Goal: Task Accomplishment & Management: Use online tool/utility

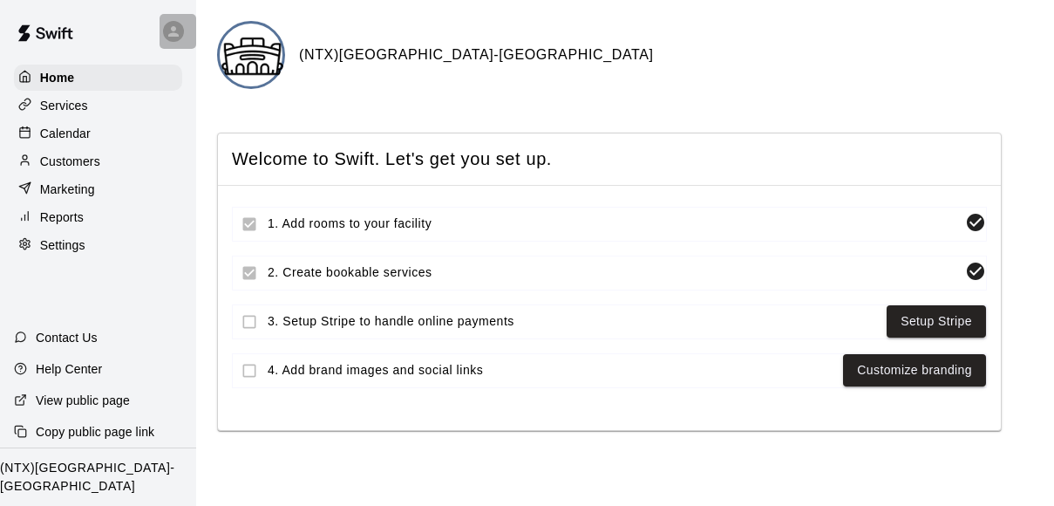
click at [171, 31] on icon at bounding box center [174, 32] width 16 height 16
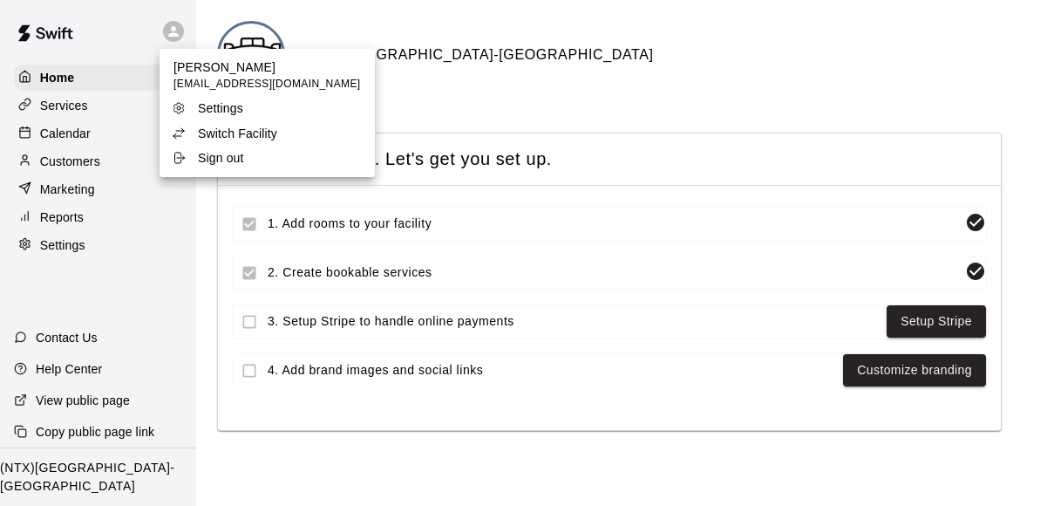
click at [248, 133] on p "Switch Facility" at bounding box center [237, 133] width 79 height 17
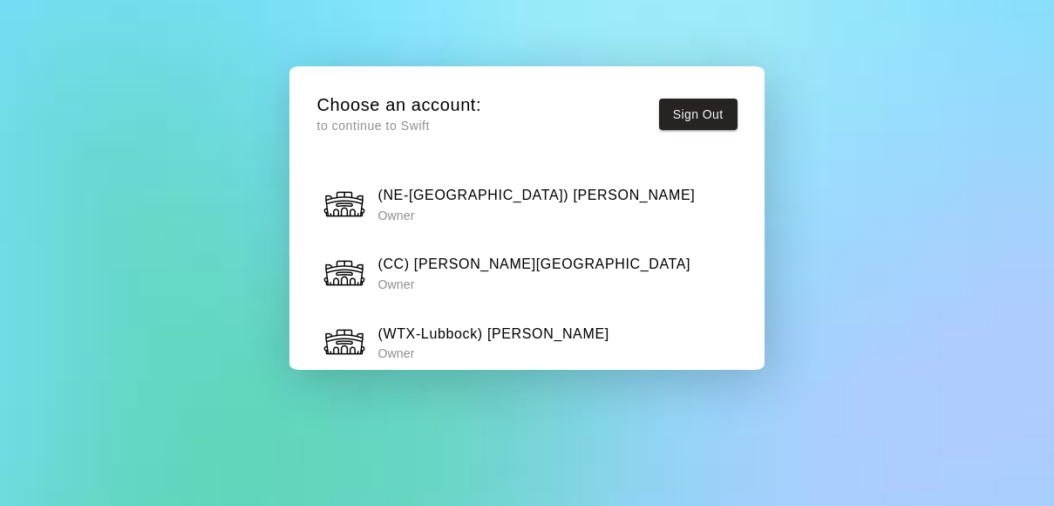
scroll to position [940, 0]
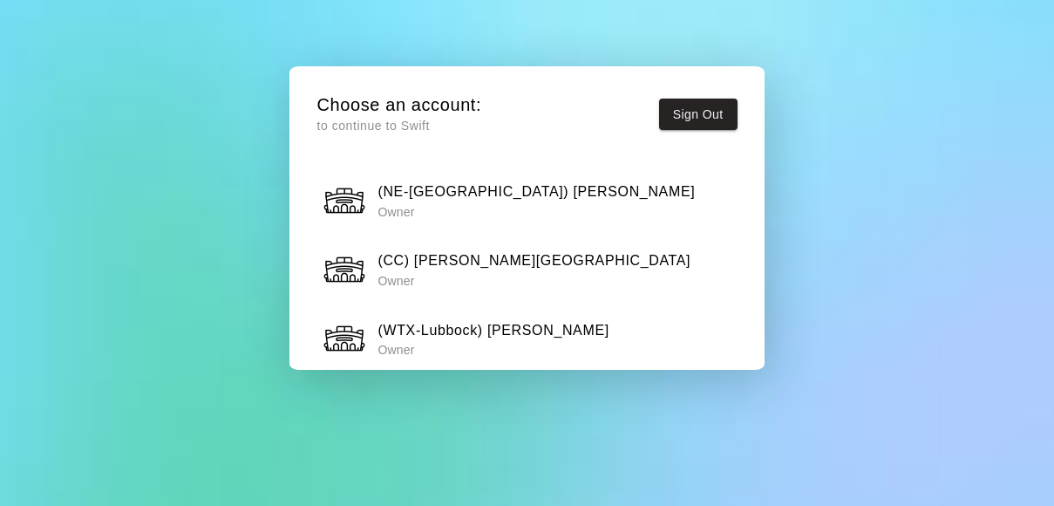
click at [517, 319] on h6 "(WTX-Lubbock) [PERSON_NAME]" at bounding box center [492, 330] width 231 height 23
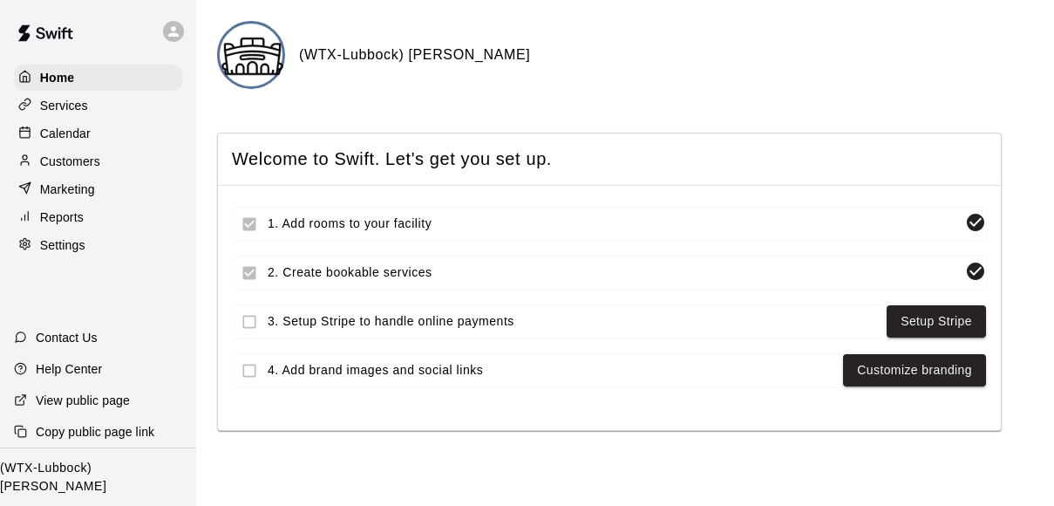
click at [84, 129] on p "Calendar" at bounding box center [65, 133] width 51 height 17
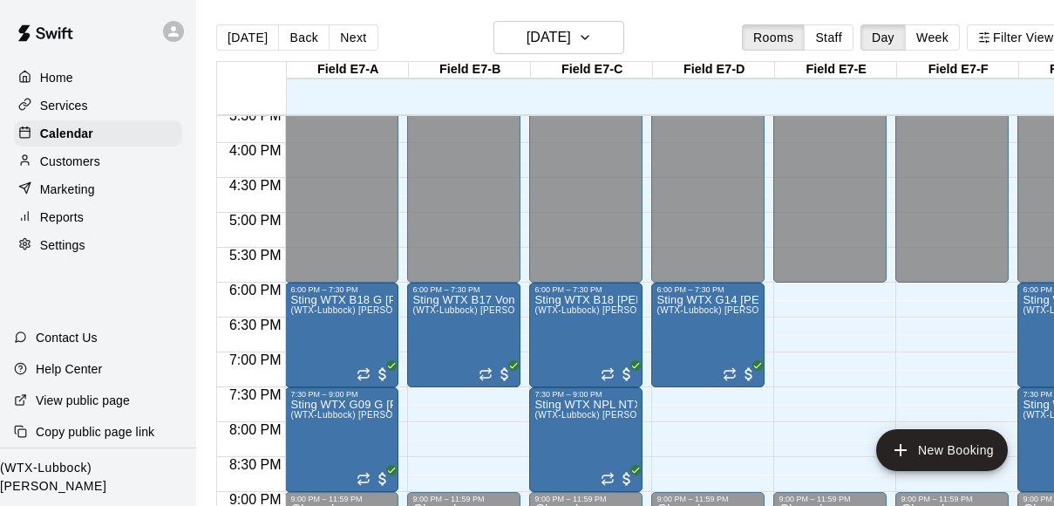
scroll to position [0, 1]
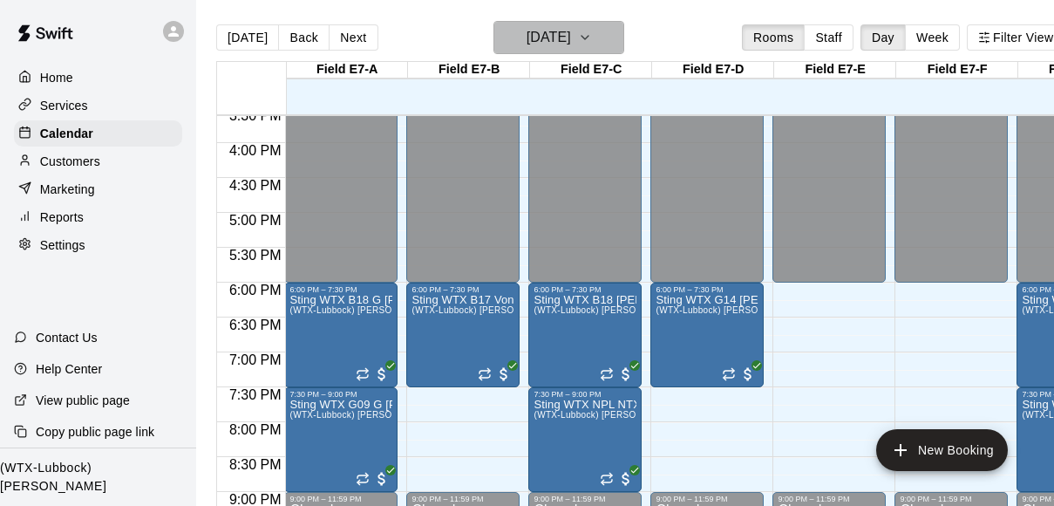
click at [592, 44] on icon "button" at bounding box center [585, 37] width 14 height 21
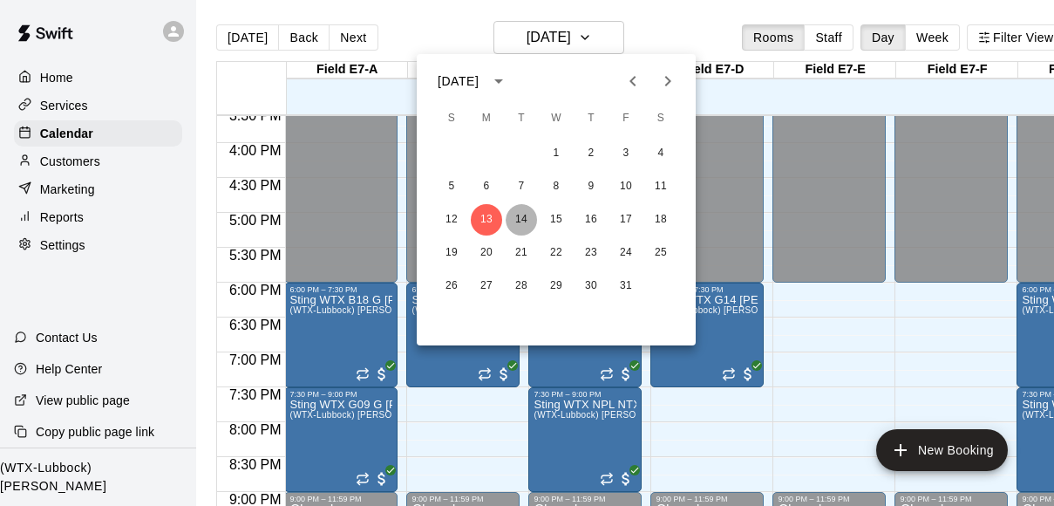
click at [521, 228] on button "14" at bounding box center [521, 219] width 31 height 31
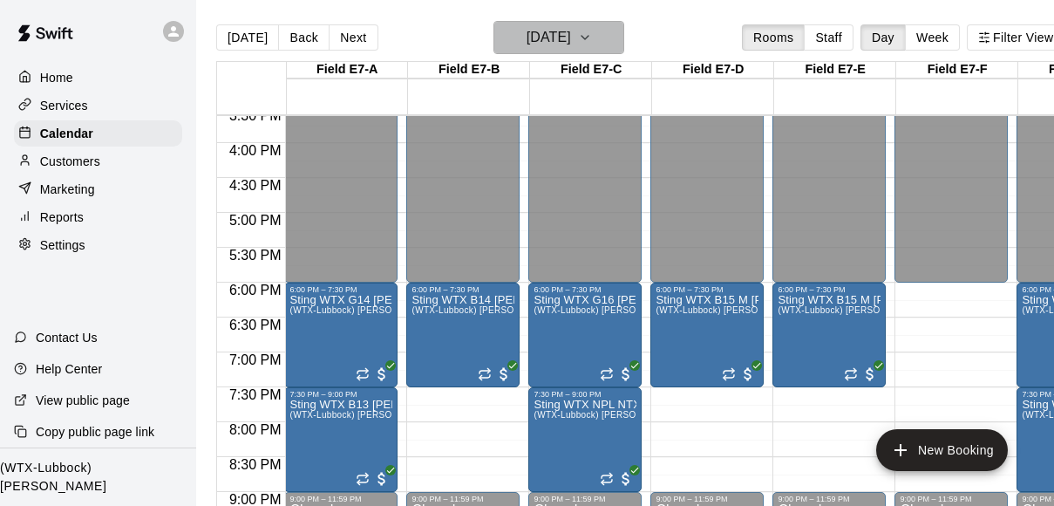
click at [592, 33] on icon "button" at bounding box center [585, 37] width 14 height 21
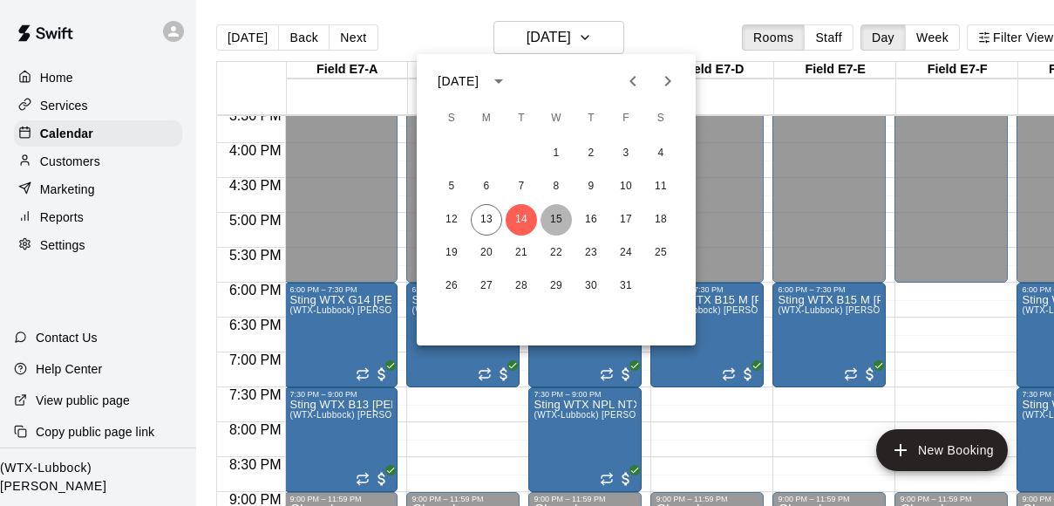
click at [552, 211] on button "15" at bounding box center [556, 219] width 31 height 31
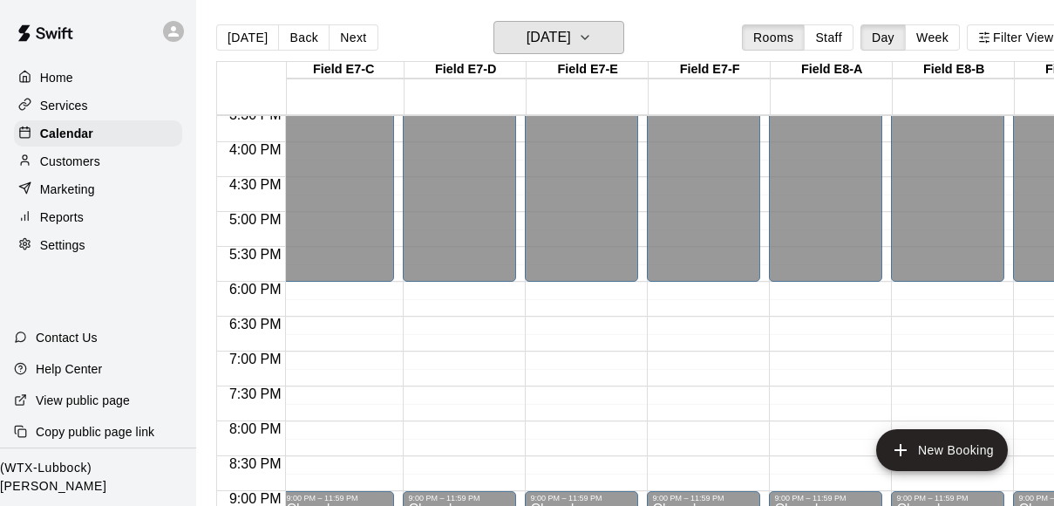
scroll to position [0, 0]
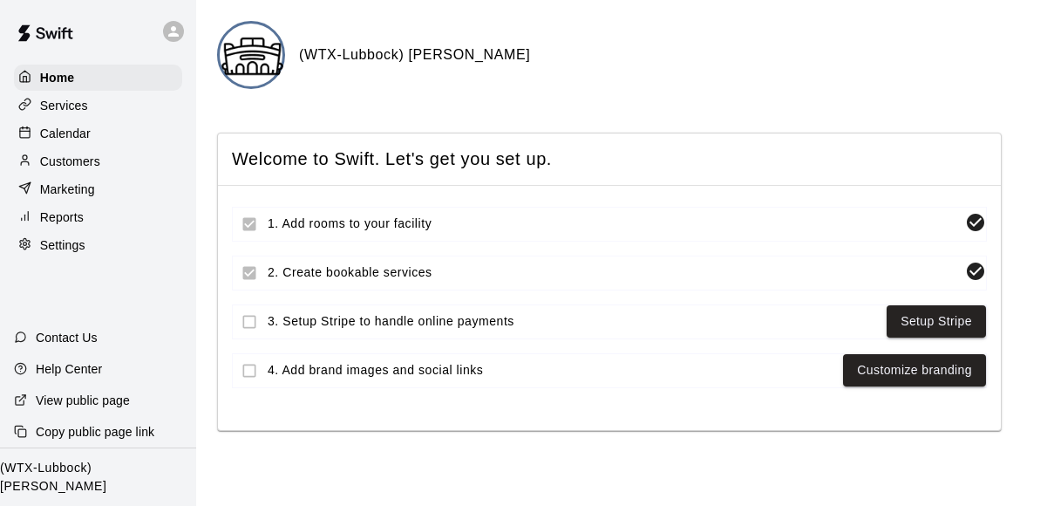
click at [49, 128] on p "Calendar" at bounding box center [65, 133] width 51 height 17
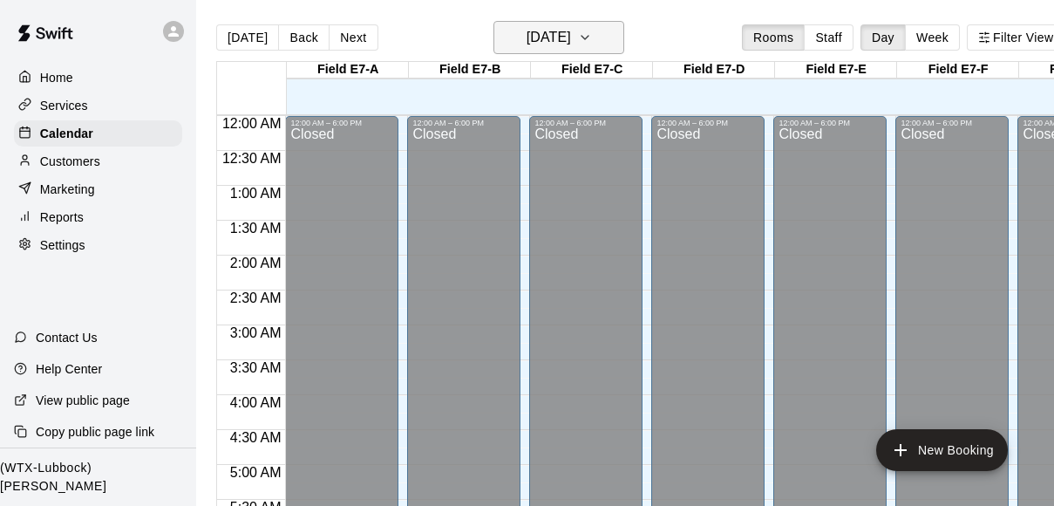
scroll to position [826, 0]
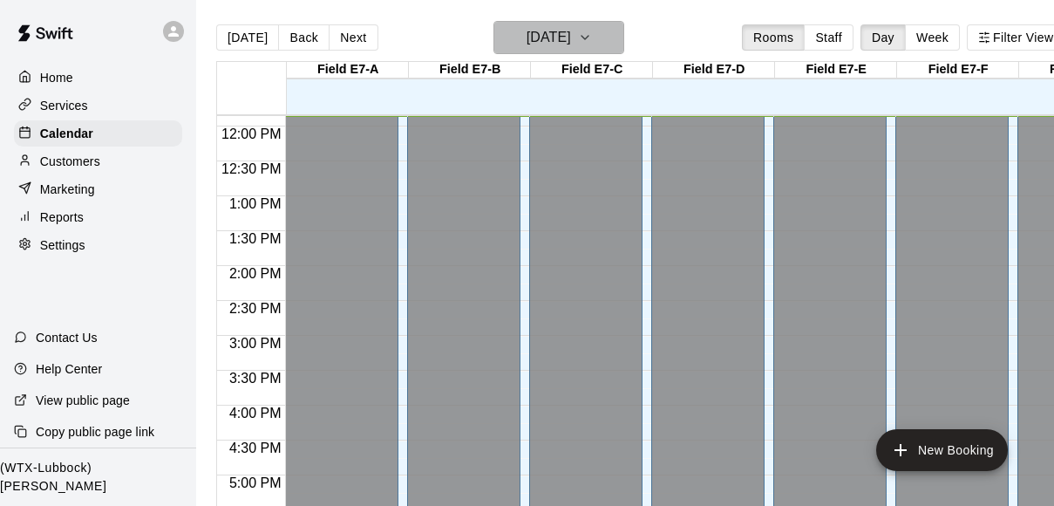
click at [592, 39] on icon "button" at bounding box center [585, 37] width 14 height 21
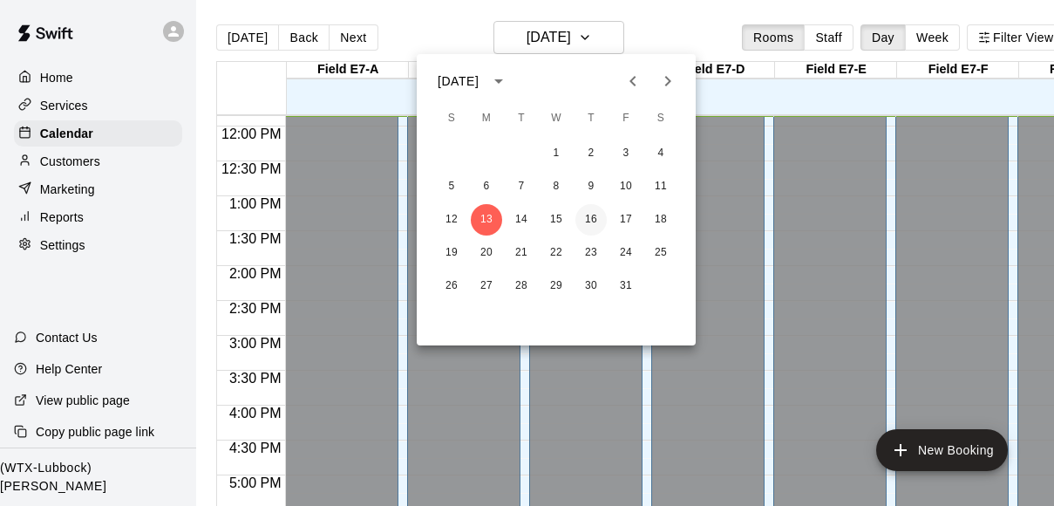
click at [588, 219] on button "16" at bounding box center [590, 219] width 31 height 31
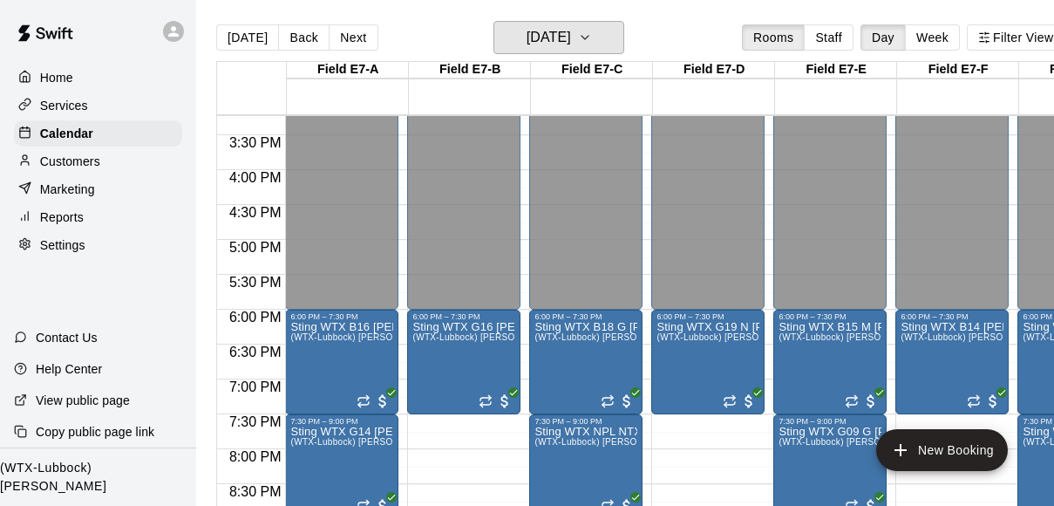
scroll to position [1264, 0]
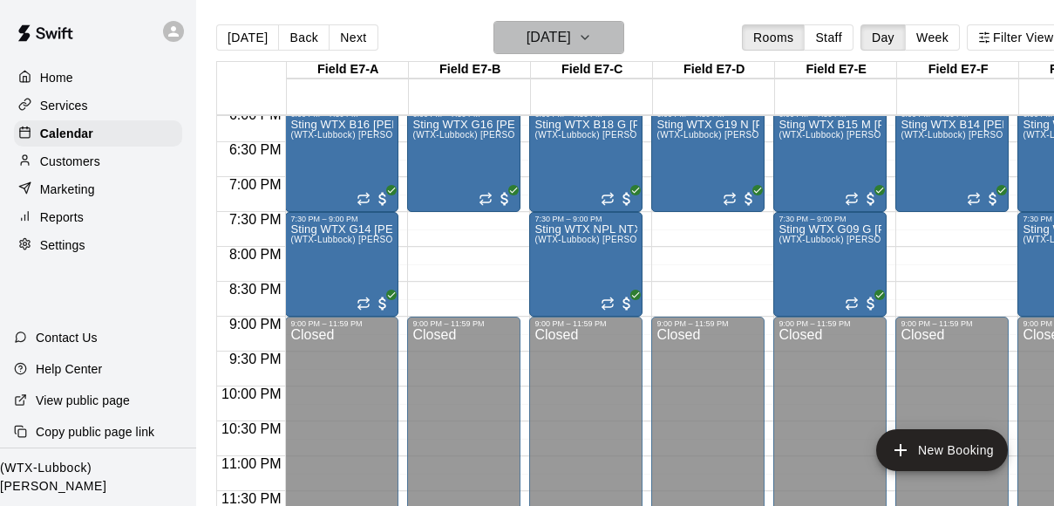
click at [592, 40] on icon "button" at bounding box center [585, 37] width 14 height 21
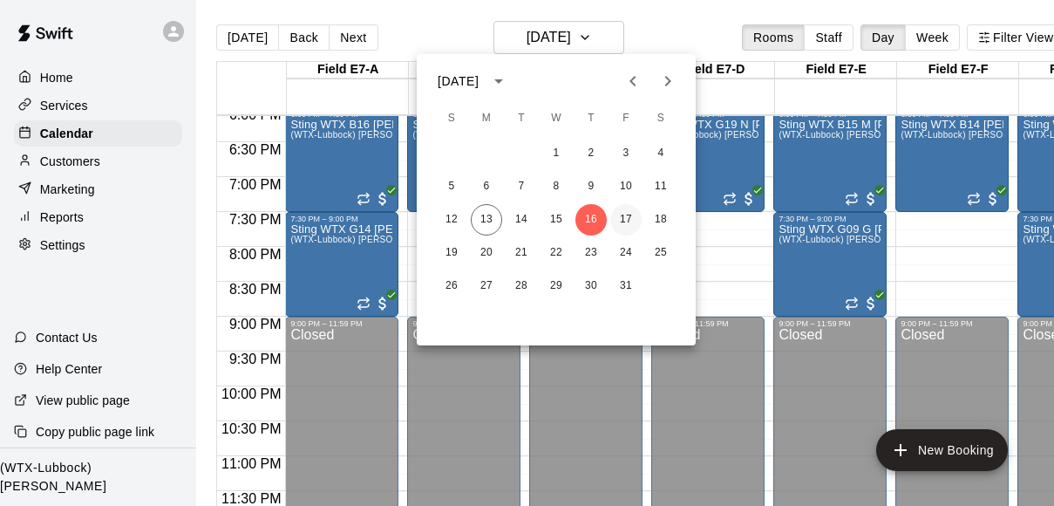
click at [628, 217] on button "17" at bounding box center [625, 219] width 31 height 31
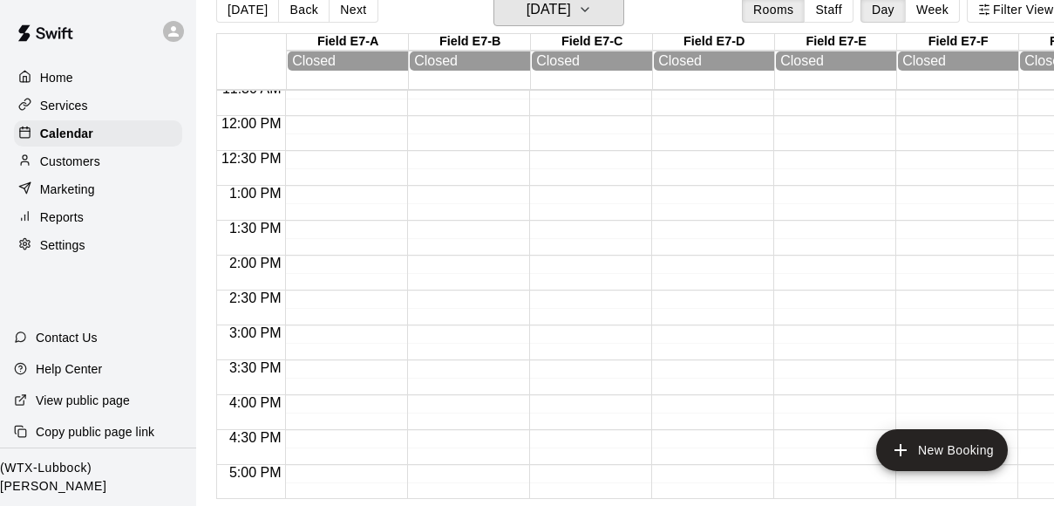
scroll to position [693, 0]
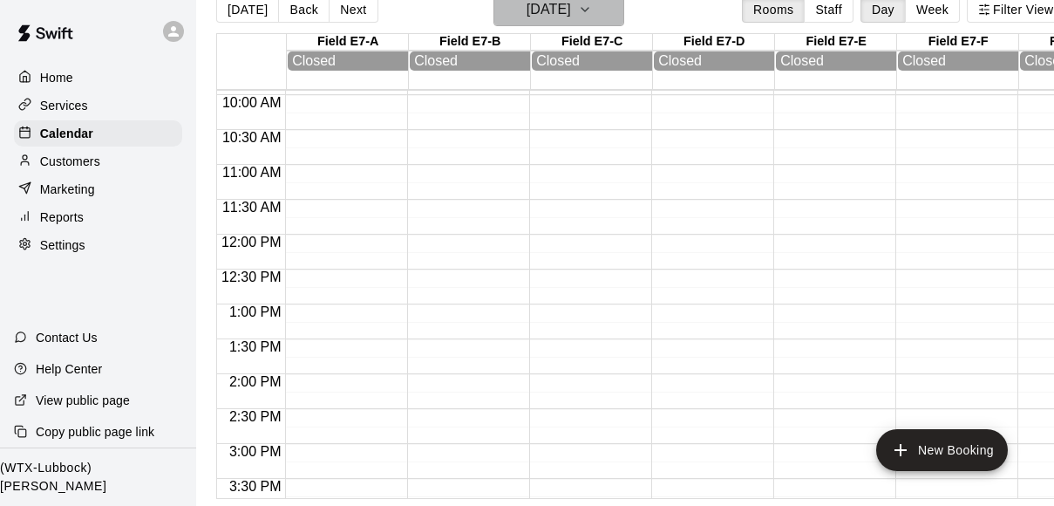
click at [592, 7] on icon "button" at bounding box center [585, 9] width 14 height 21
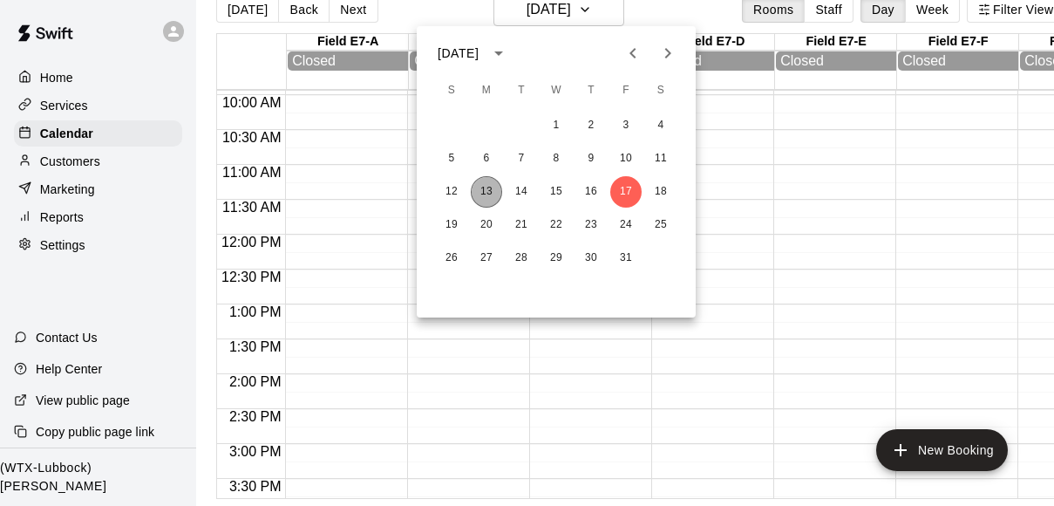
click at [492, 191] on button "13" at bounding box center [486, 191] width 31 height 31
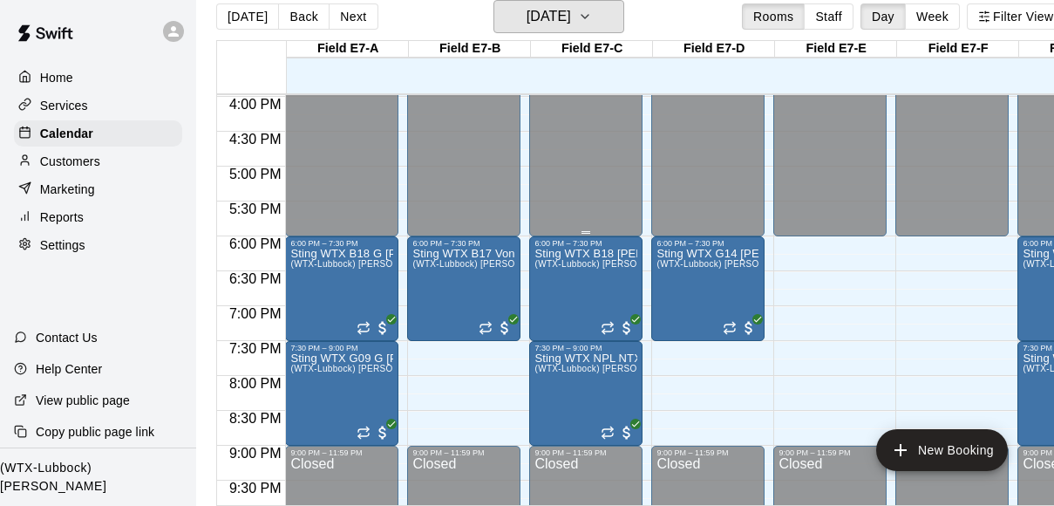
scroll to position [1118, 0]
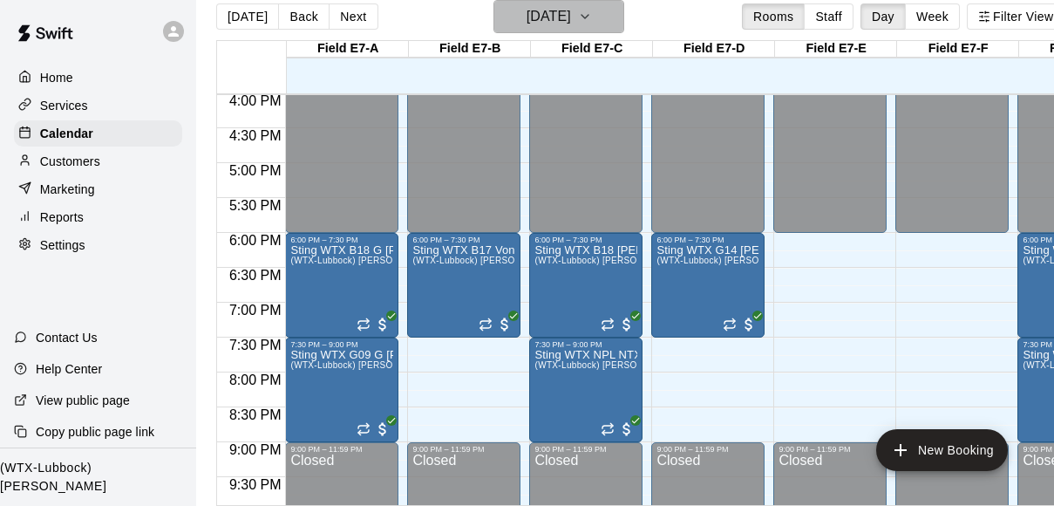
click at [615, 23] on button "[DATE]" at bounding box center [558, 16] width 131 height 33
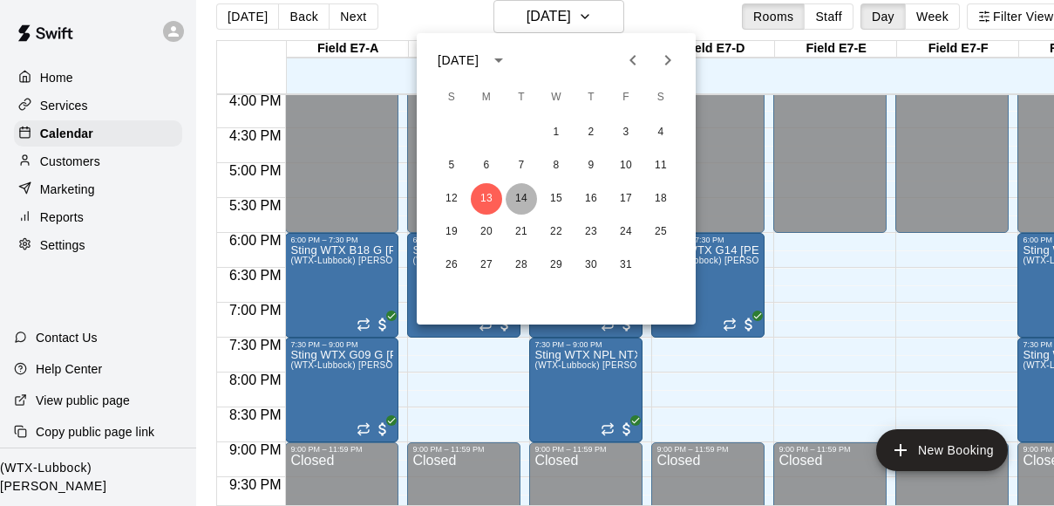
click at [527, 195] on button "14" at bounding box center [521, 198] width 31 height 31
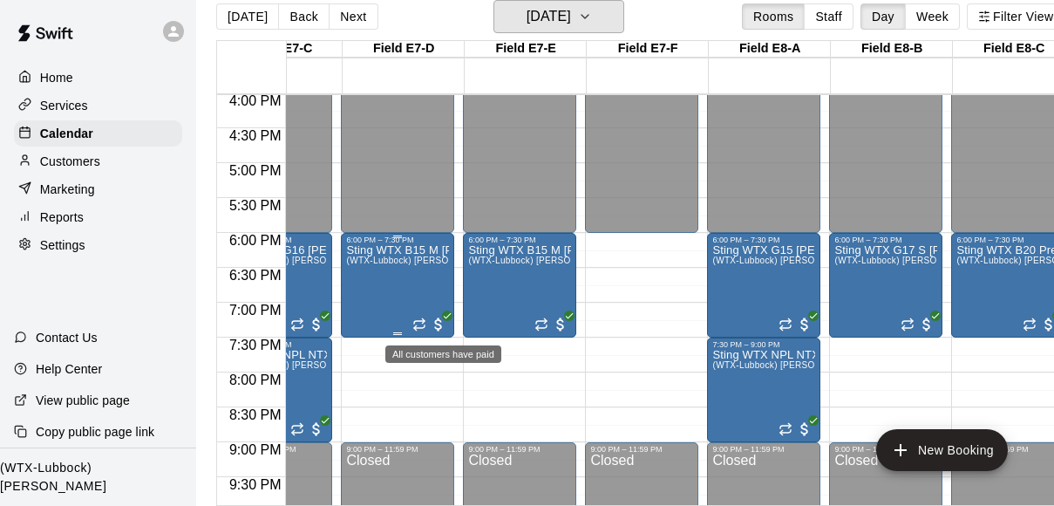
scroll to position [0, 0]
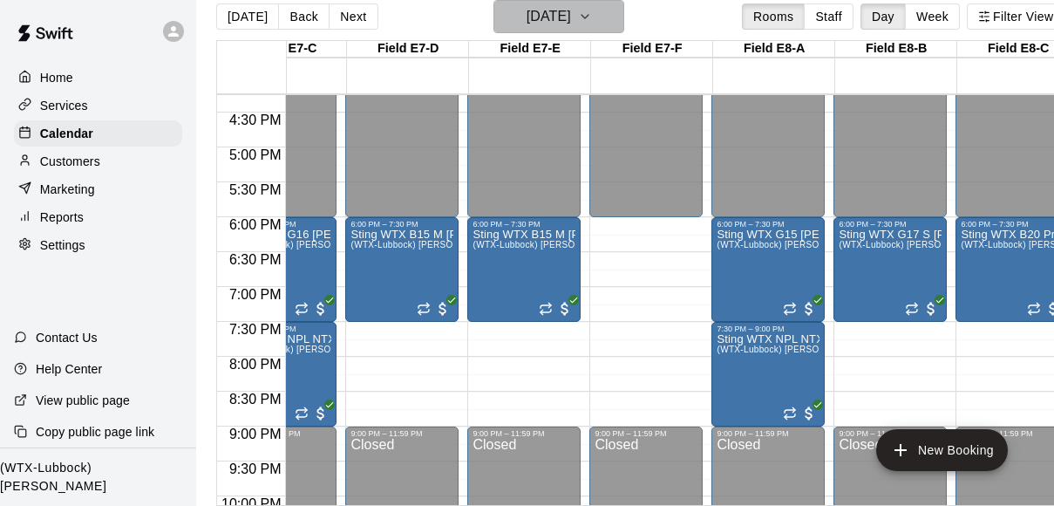
click at [592, 17] on icon "button" at bounding box center [585, 16] width 14 height 21
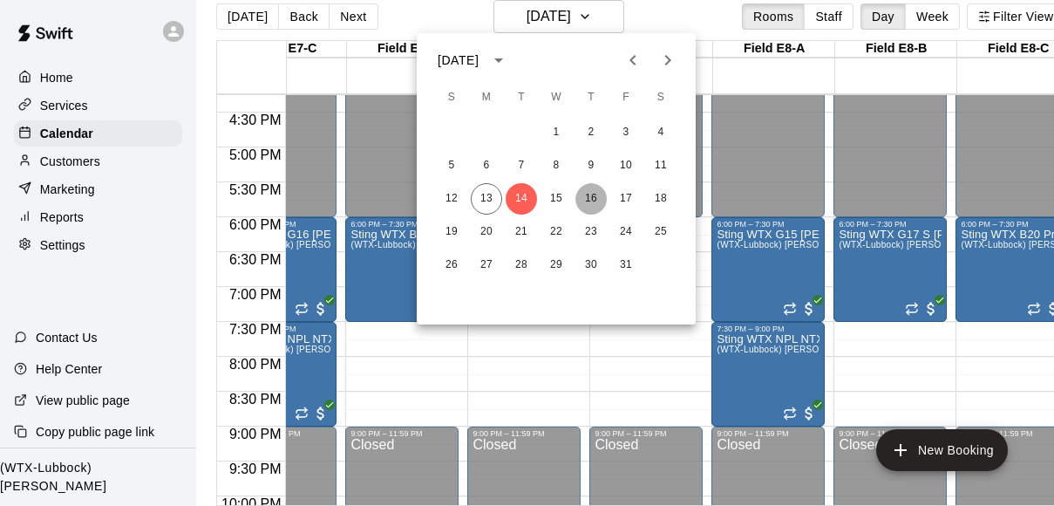
click at [592, 199] on button "16" at bounding box center [590, 198] width 31 height 31
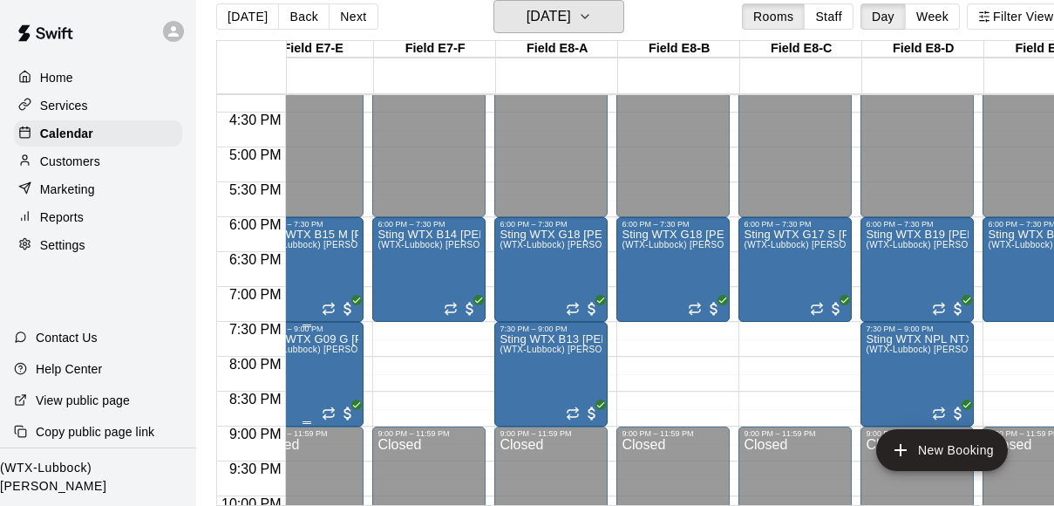
scroll to position [0, 524]
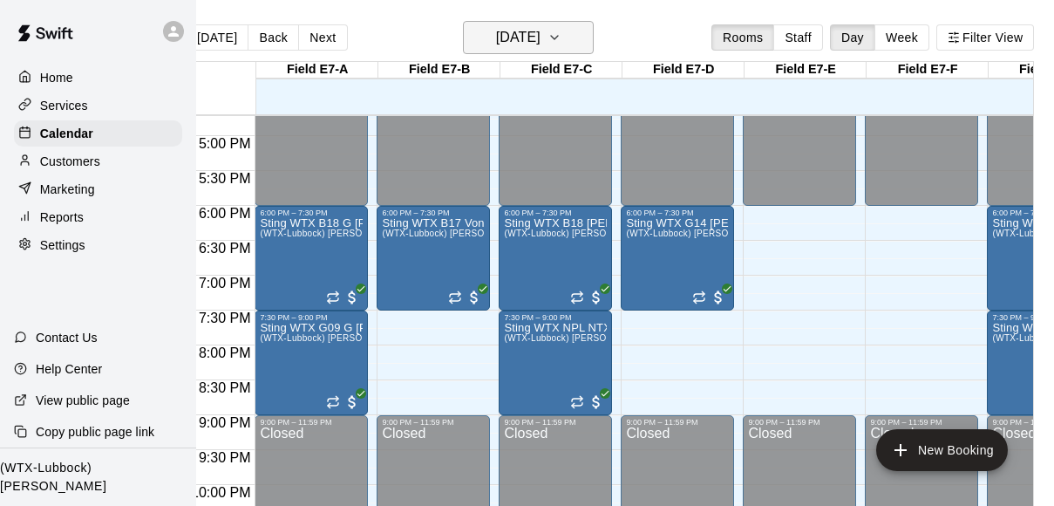
click at [561, 41] on icon "button" at bounding box center [554, 37] width 14 height 21
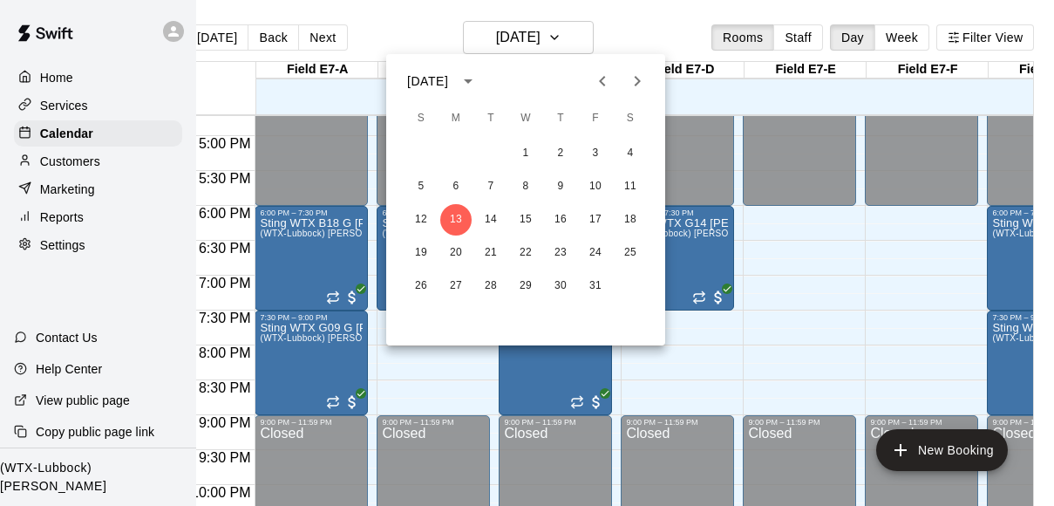
click at [792, 343] on div at bounding box center [527, 253] width 1054 height 506
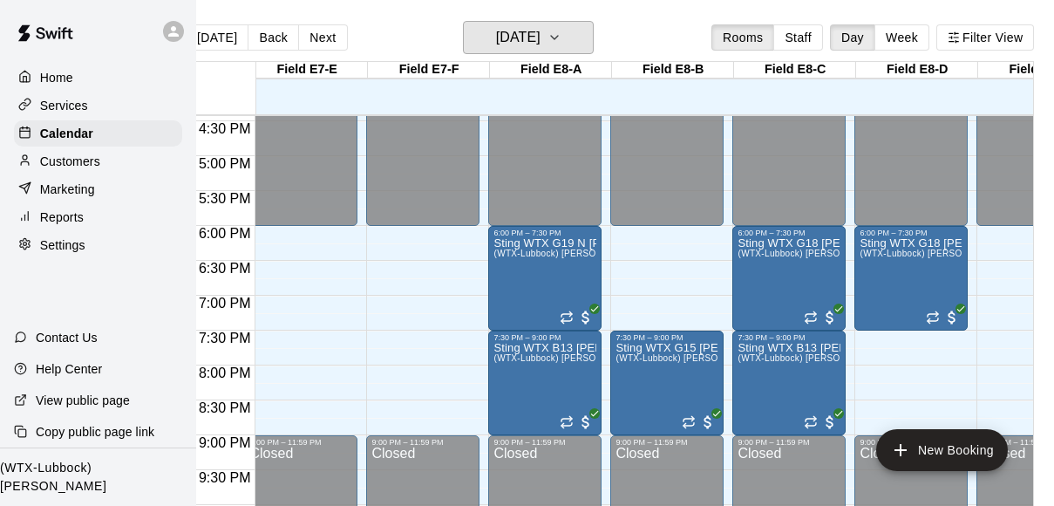
scroll to position [1146, 566]
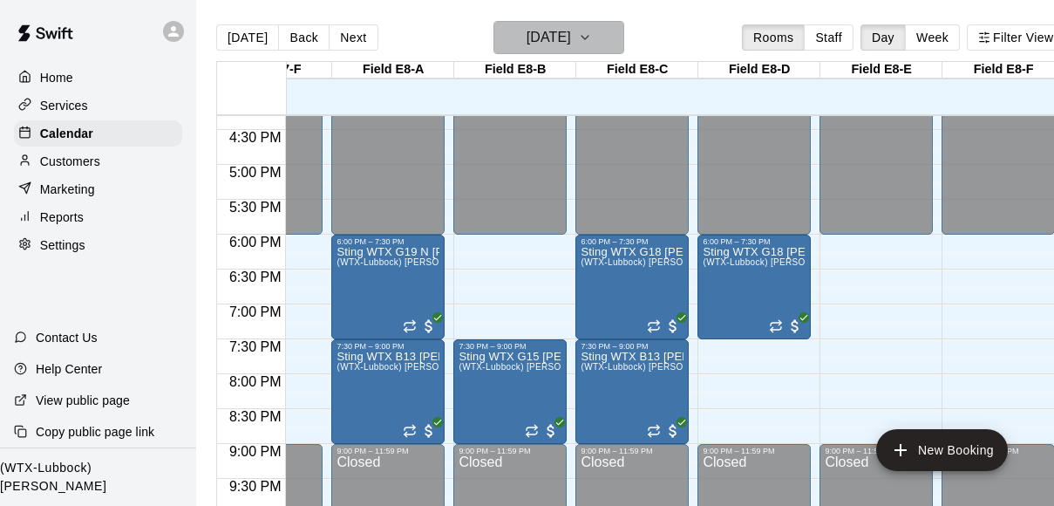
click at [615, 28] on button "[DATE]" at bounding box center [558, 37] width 131 height 33
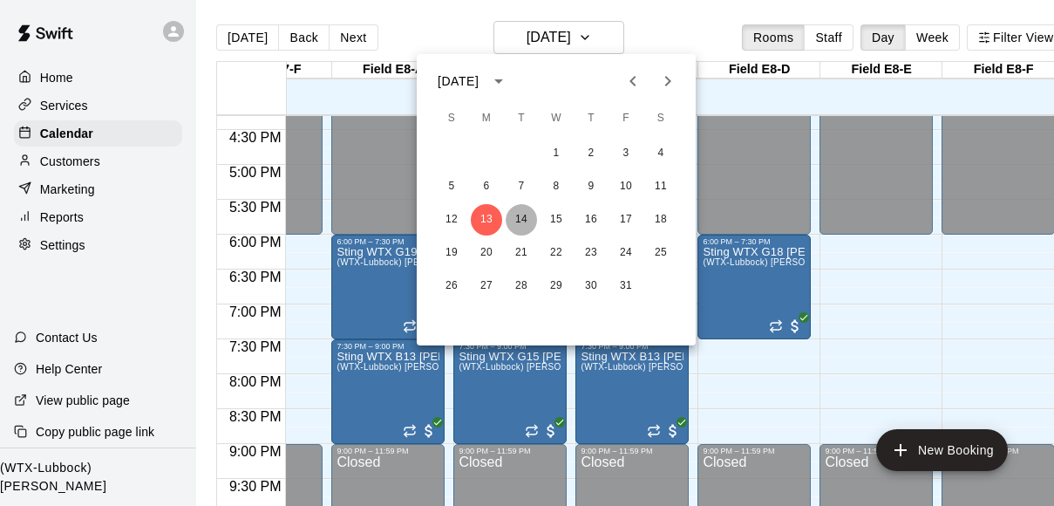
click at [520, 220] on button "14" at bounding box center [521, 219] width 31 height 31
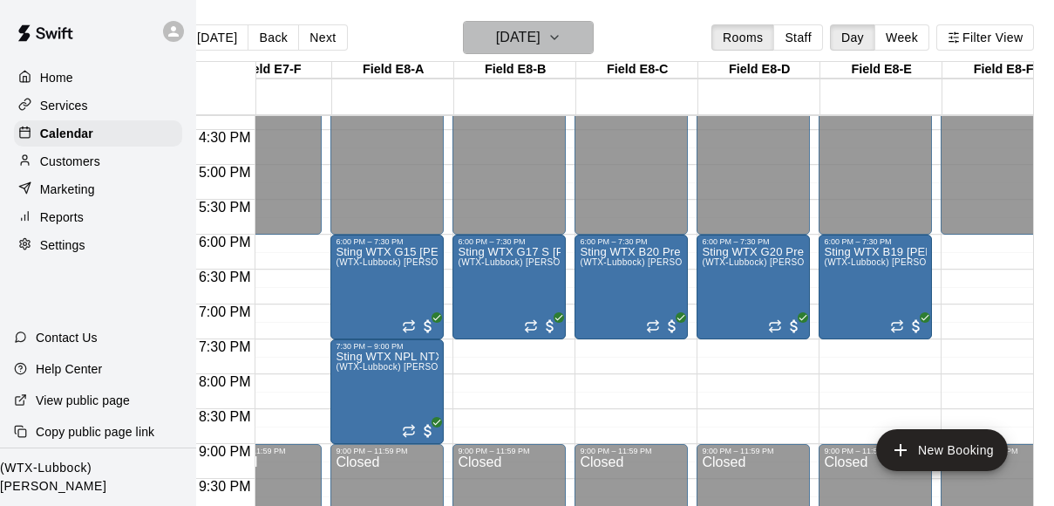
click at [561, 37] on icon "button" at bounding box center [554, 37] width 14 height 21
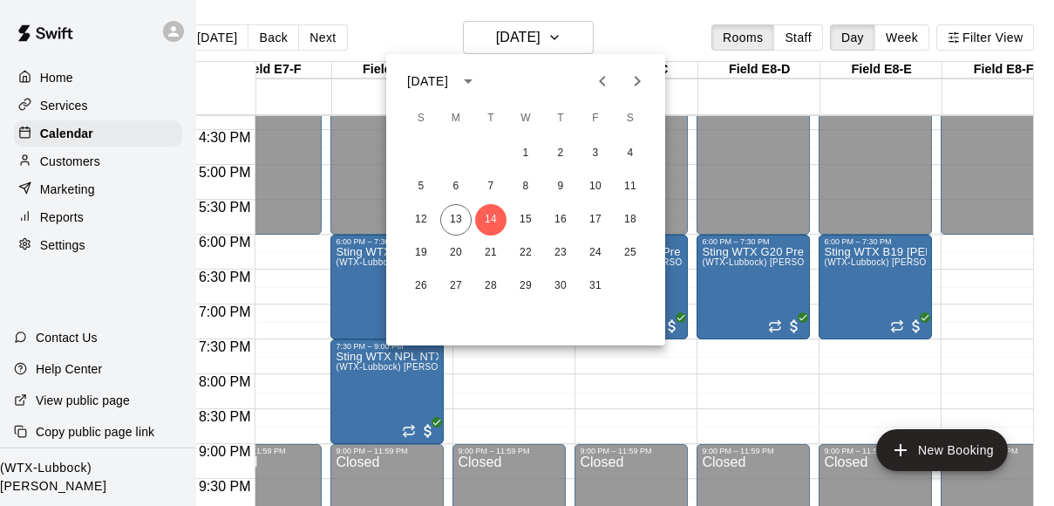
click at [835, 378] on div at bounding box center [527, 253] width 1054 height 506
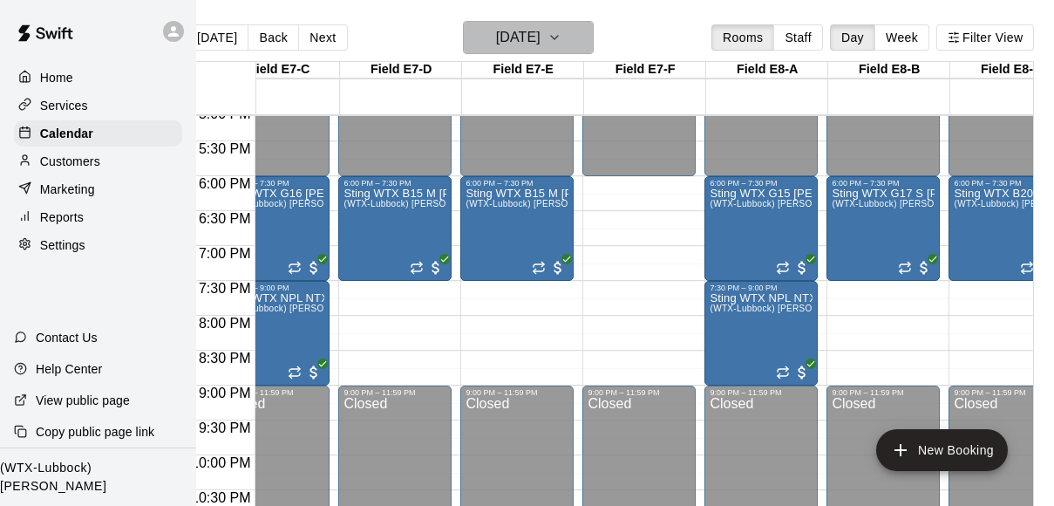
click at [561, 47] on icon "button" at bounding box center [554, 37] width 14 height 21
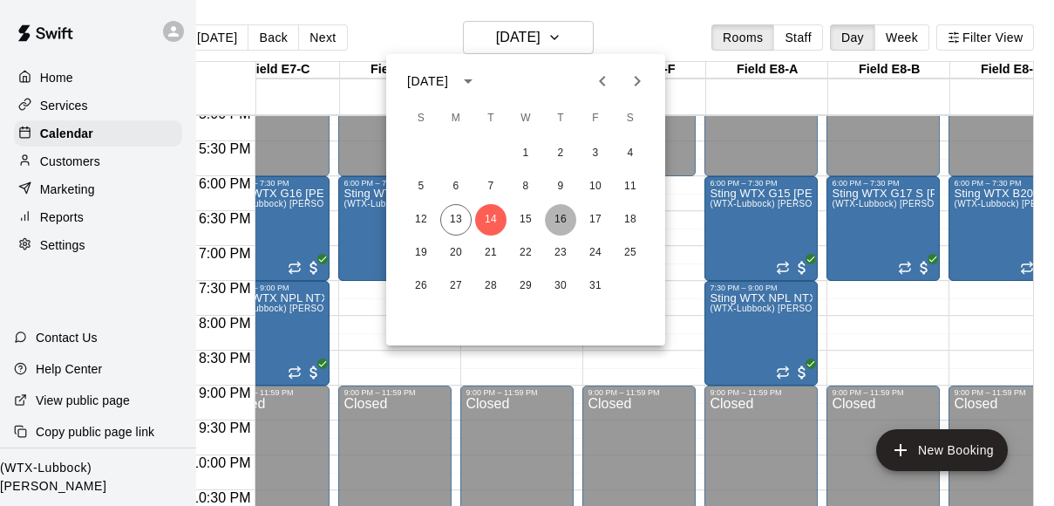
click at [561, 221] on button "16" at bounding box center [560, 219] width 31 height 31
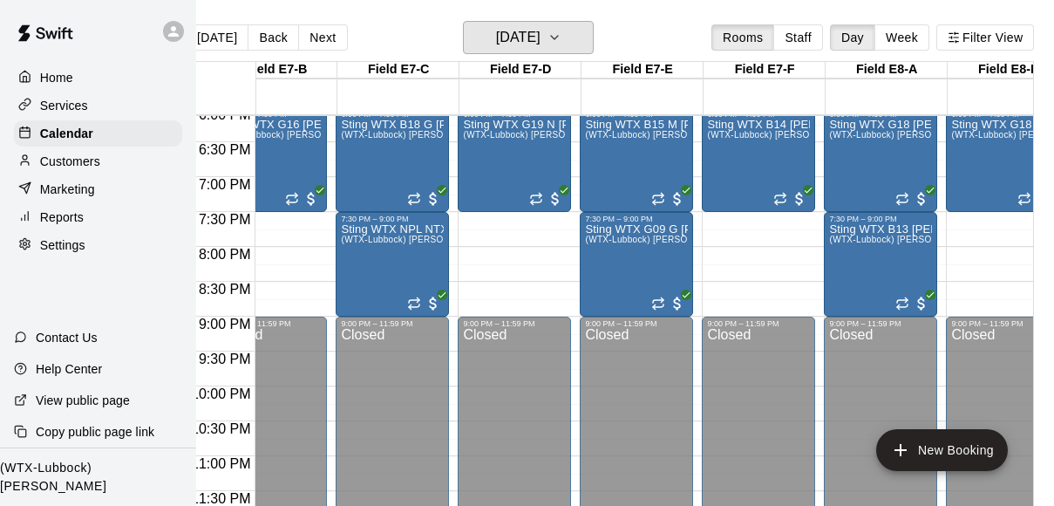
scroll to position [0, 145]
